Goal: Information Seeking & Learning: Find specific fact

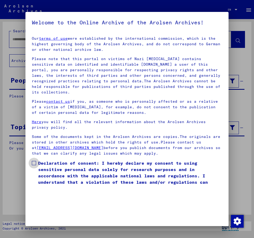
click at [35, 161] on span at bounding box center [34, 163] width 4 height 4
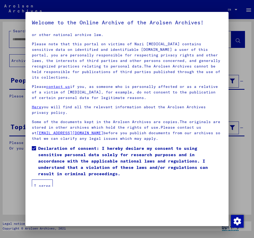
click at [43, 180] on button "I agree" at bounding box center [42, 186] width 21 height 13
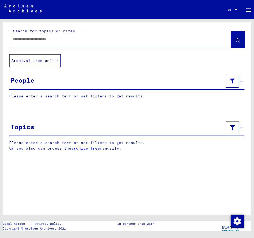
click at [26, 43] on div at bounding box center [113, 39] width 209 height 12
click at [22, 41] on input "text" at bounding box center [115, 40] width 206 height 6
type input "*"
type input "**********"
click at [238, 39] on icon at bounding box center [238, 41] width 5 height 5
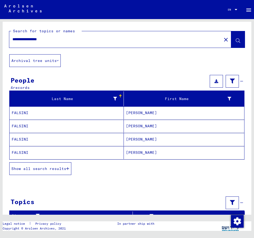
click at [146, 140] on mat-cell "[PERSON_NAME]" at bounding box center [184, 139] width 120 height 13
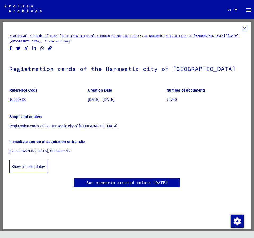
click at [15, 164] on button "Show all meta data" at bounding box center [28, 166] width 38 height 13
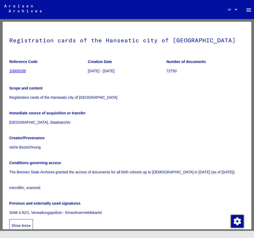
scroll to position [57, 0]
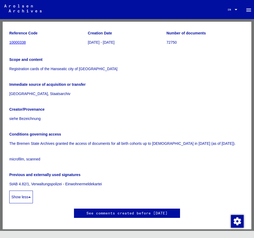
click at [25, 194] on button "Show less" at bounding box center [21, 197] width 24 height 13
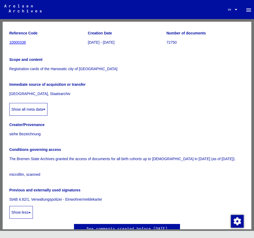
scroll to position [19, 0]
